Goal: Task Accomplishment & Management: Complete application form

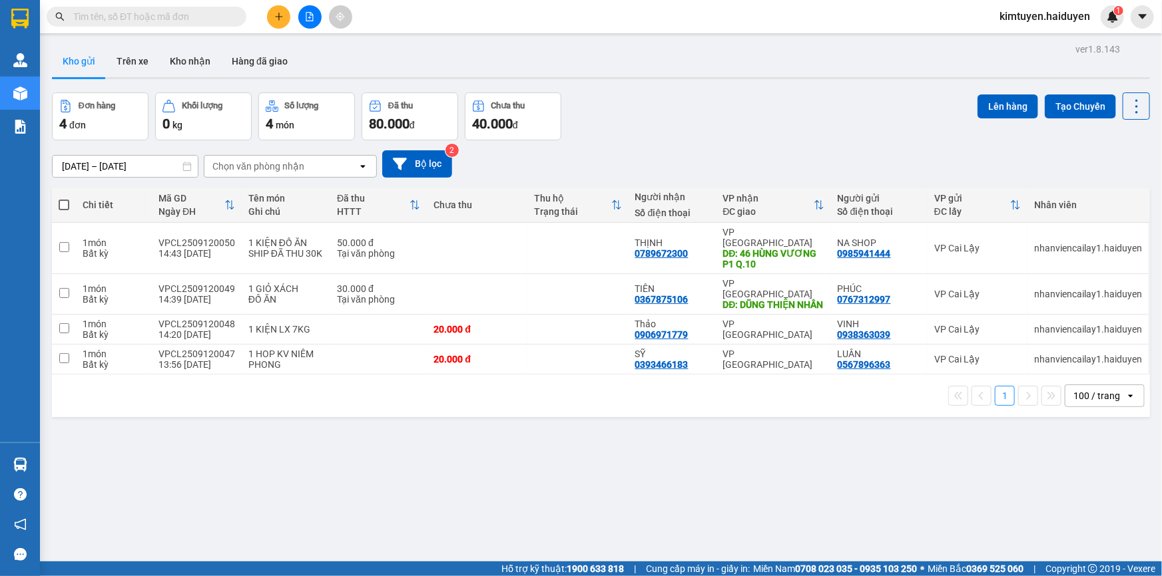
click at [286, 20] on button at bounding box center [278, 16] width 23 height 23
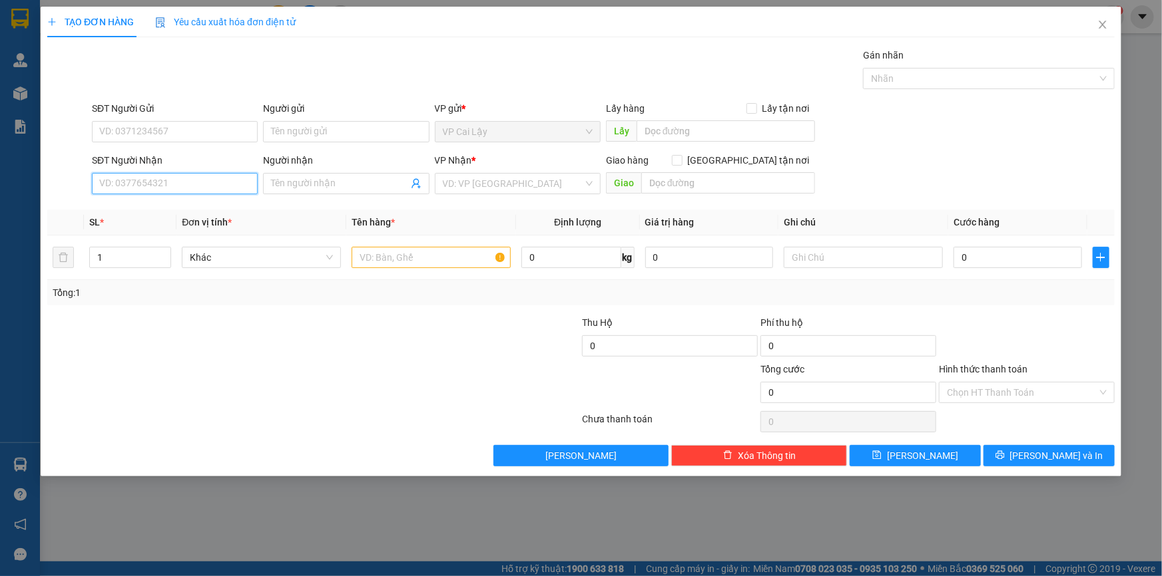
click at [200, 180] on input "SĐT Người Nhận" at bounding box center [175, 183] width 166 height 21
paste input "0964117411"
type input "0964117411"
click at [197, 204] on div "0964117411 - DƯƠNG" at bounding box center [175, 210] width 150 height 15
type input "DƯƠNG"
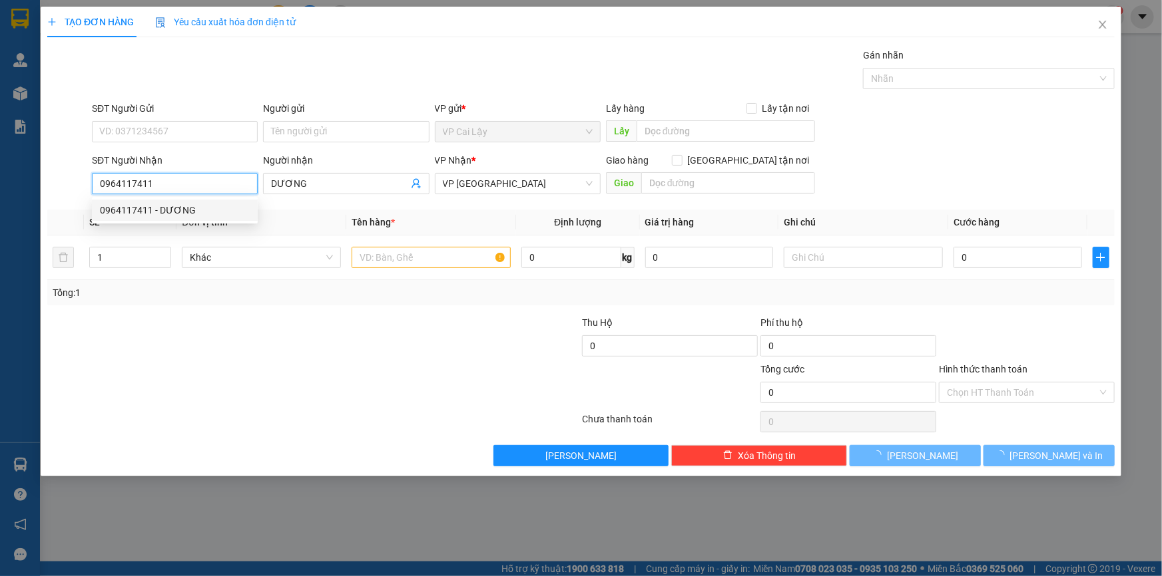
type input "20.000"
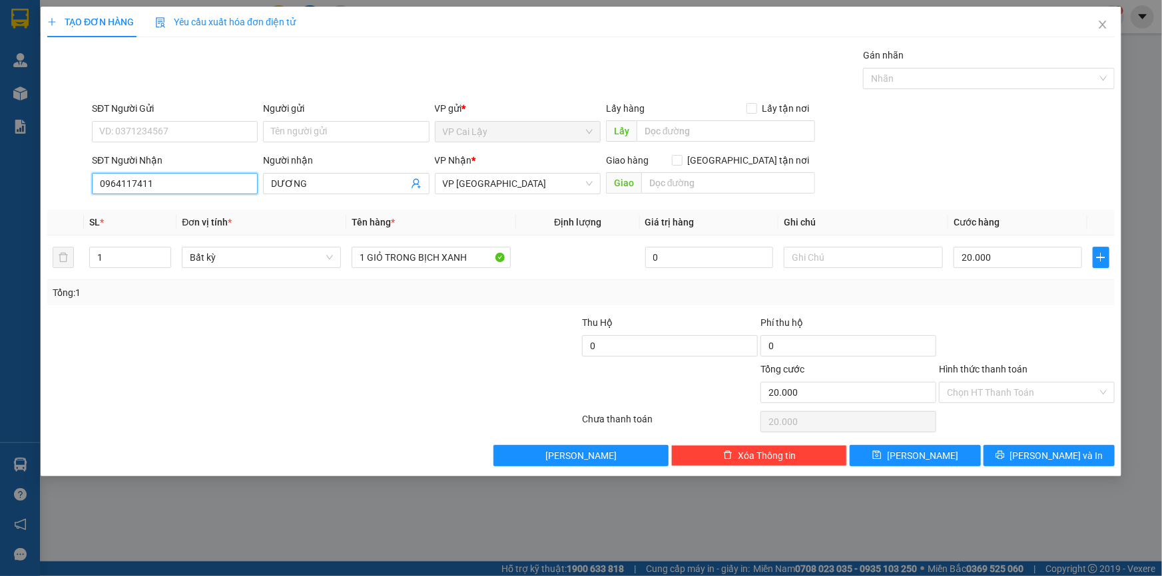
type input "0964117411"
